Goal: Transaction & Acquisition: Obtain resource

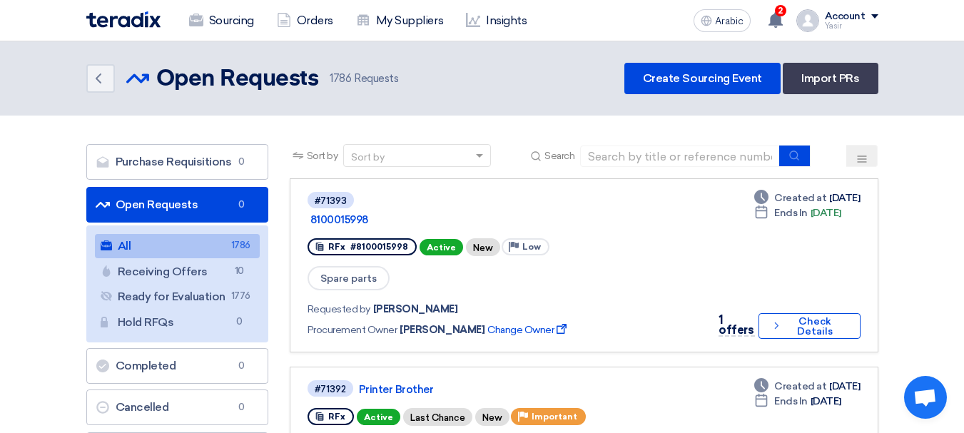
click at [666, 158] on input at bounding box center [680, 156] width 200 height 21
type input "8100014783"
click at [794, 158] on use "submit" at bounding box center [794, 155] width 9 height 9
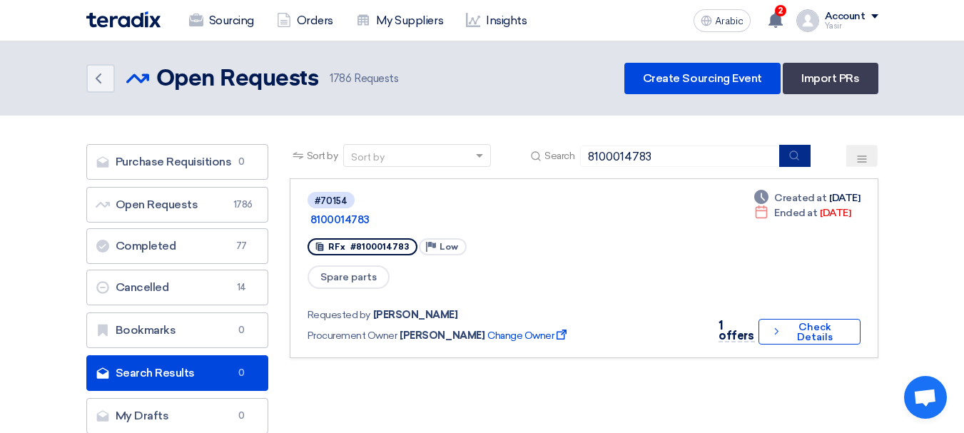
click at [791, 151] on icon "submit" at bounding box center [794, 155] width 11 height 11
click at [748, 322] on div "1 offers" at bounding box center [737, 332] width 36 height 21
click at [785, 323] on font "Check Details" at bounding box center [815, 333] width 60 height 20
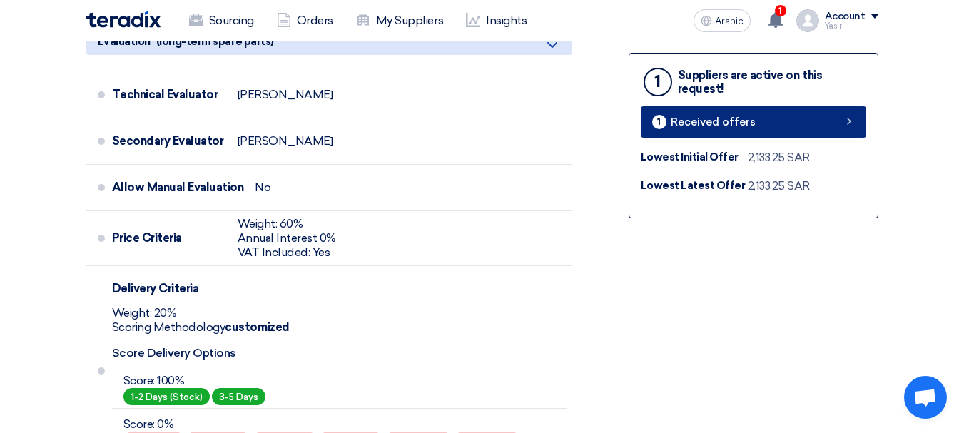
click at [837, 122] on link "1 Received offers" at bounding box center [753, 121] width 225 height 31
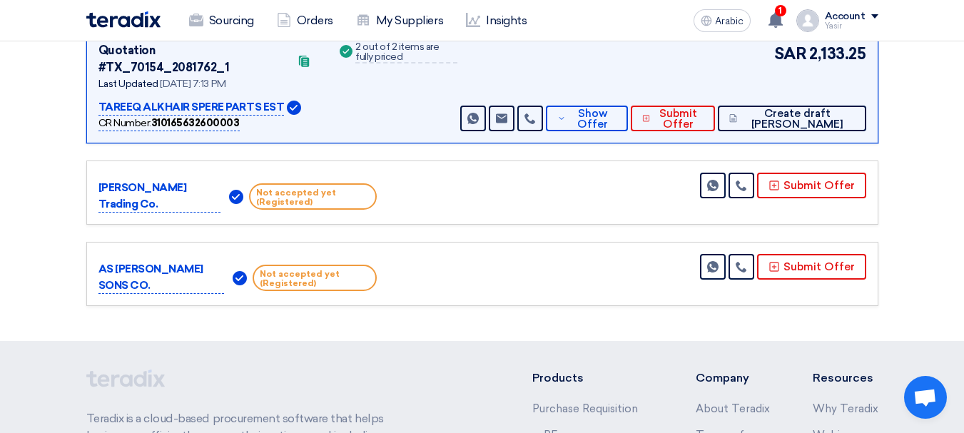
scroll to position [196, 0]
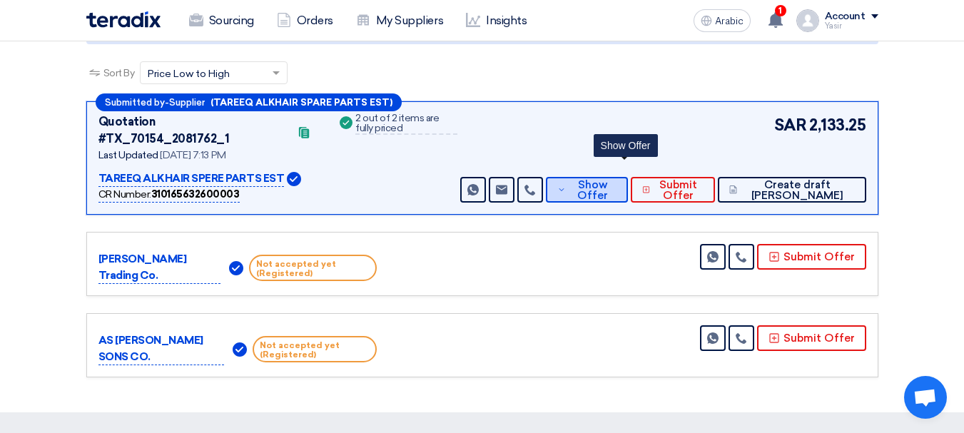
click at [608, 178] on font "Show Offer" at bounding box center [592, 190] width 31 height 24
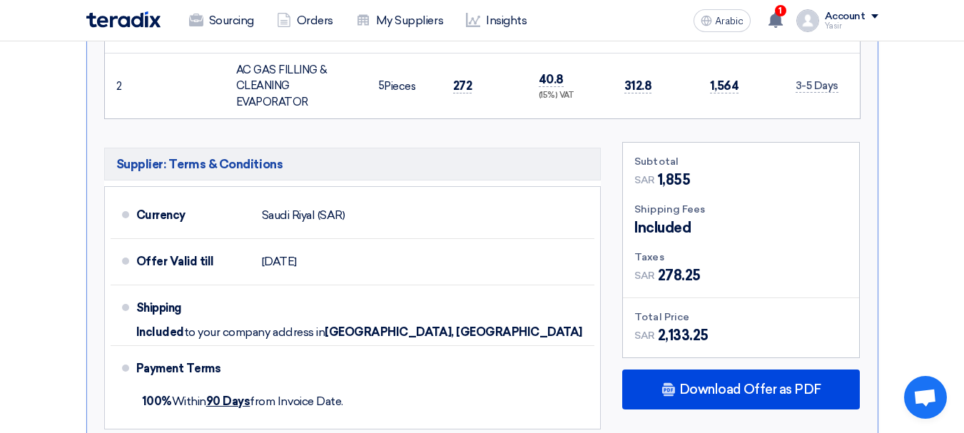
scroll to position [695, 0]
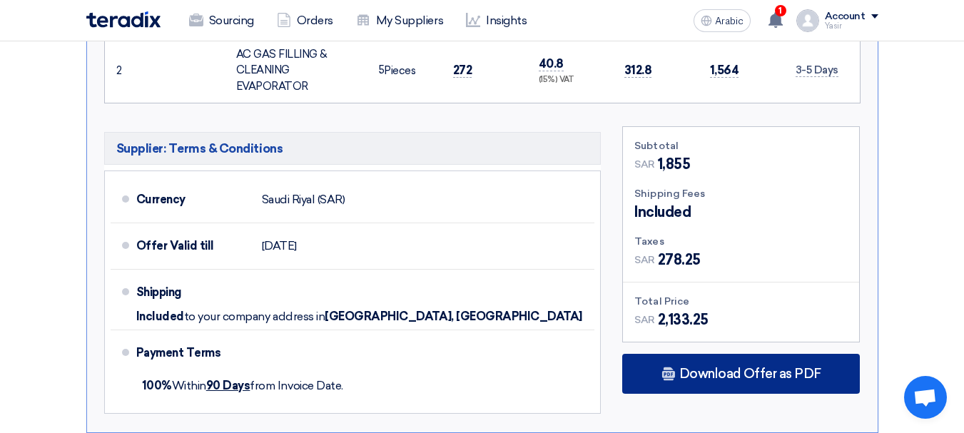
click at [732, 366] on font "Download Offer as PDF" at bounding box center [750, 374] width 142 height 16
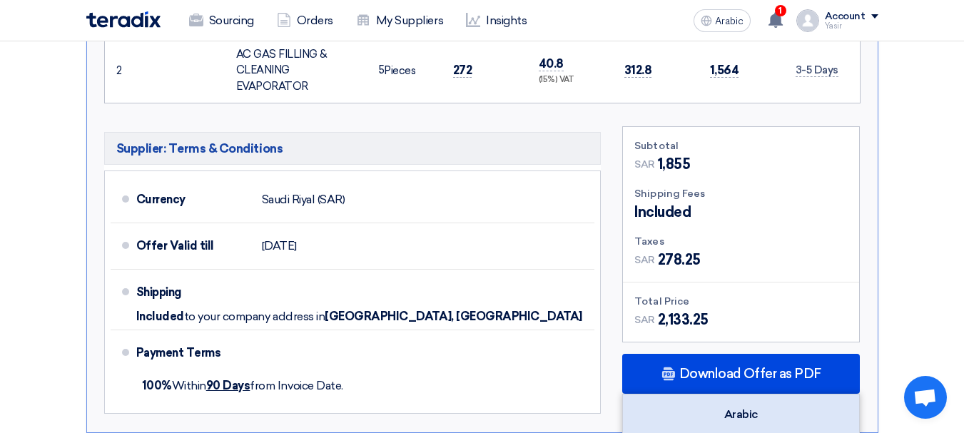
click at [741, 407] on font "Arabic" at bounding box center [741, 414] width 34 height 14
